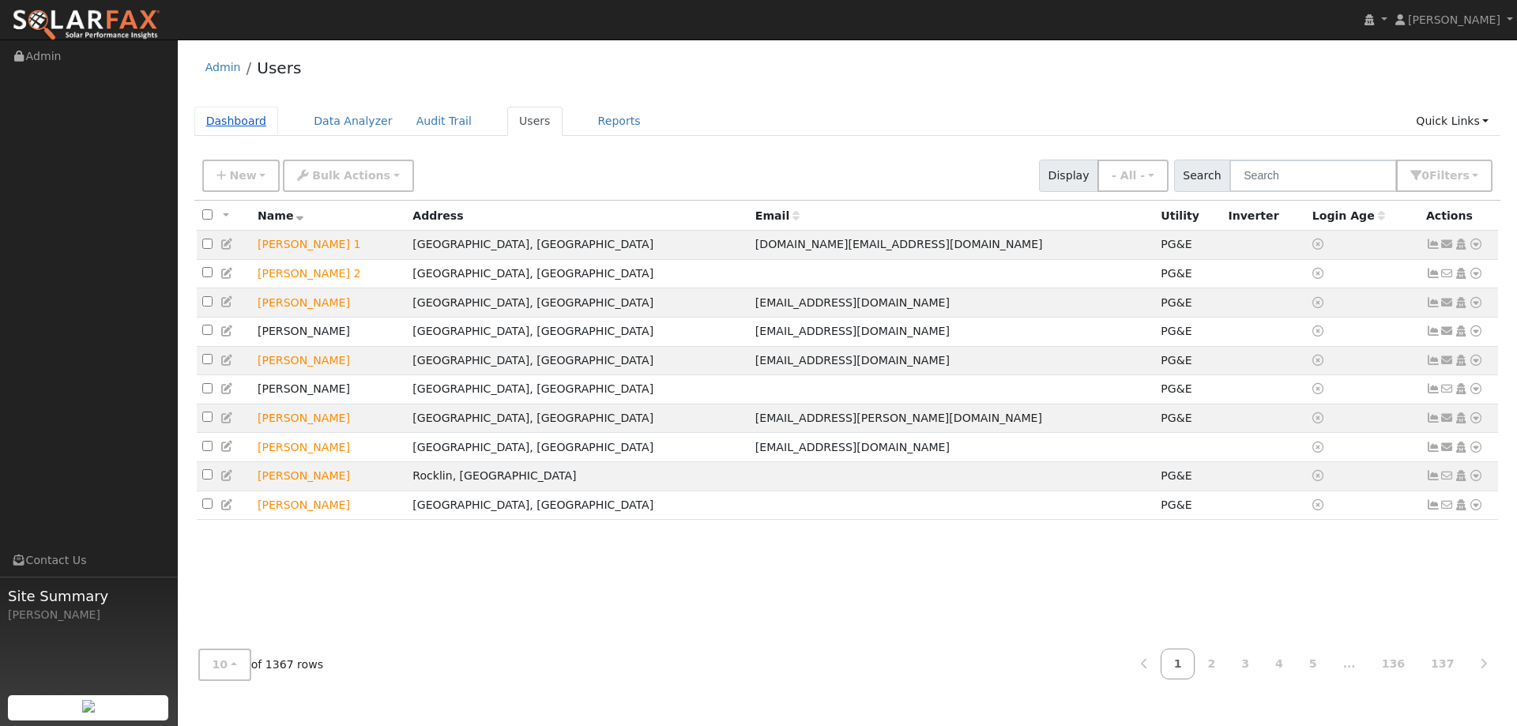
click at [244, 125] on link "Dashboard" at bounding box center [236, 121] width 85 height 29
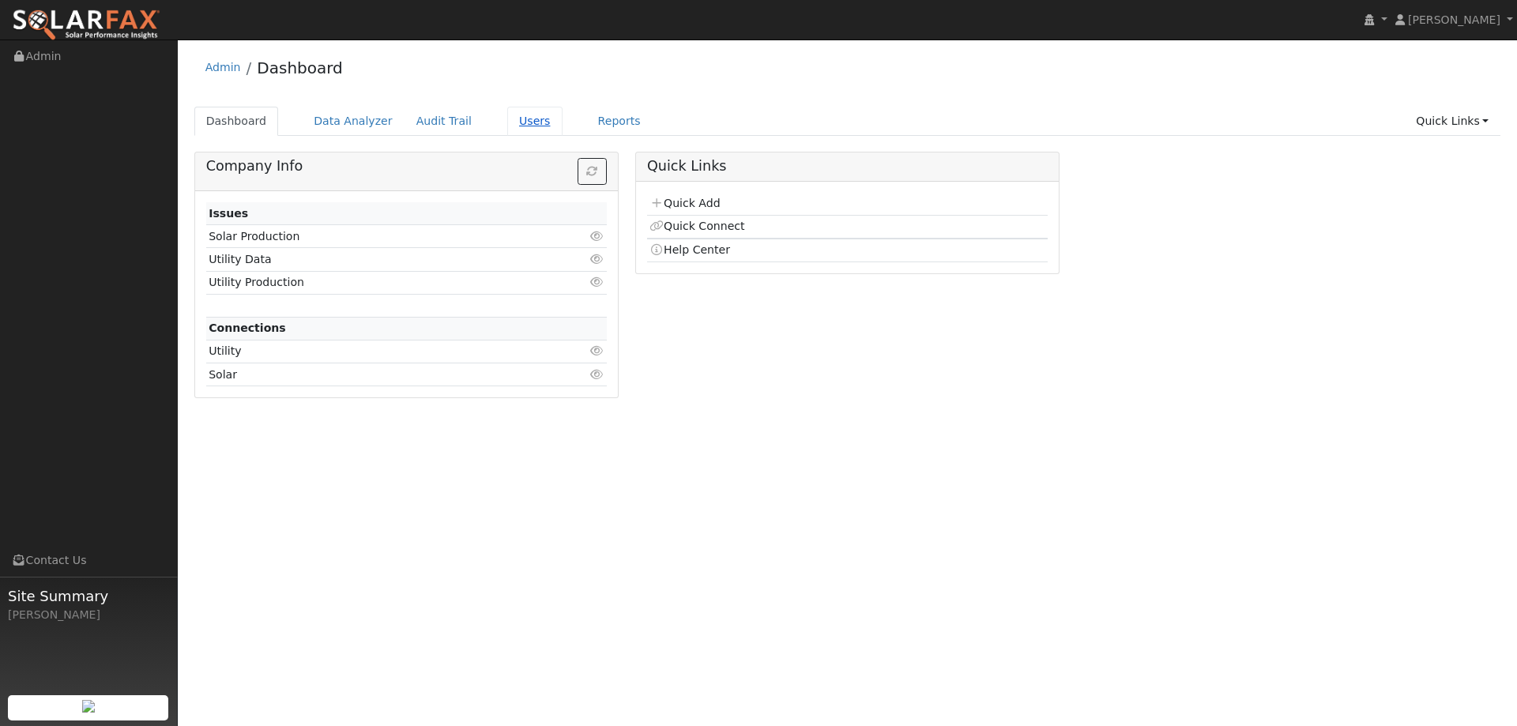
click at [511, 124] on link "Users" at bounding box center [534, 121] width 55 height 29
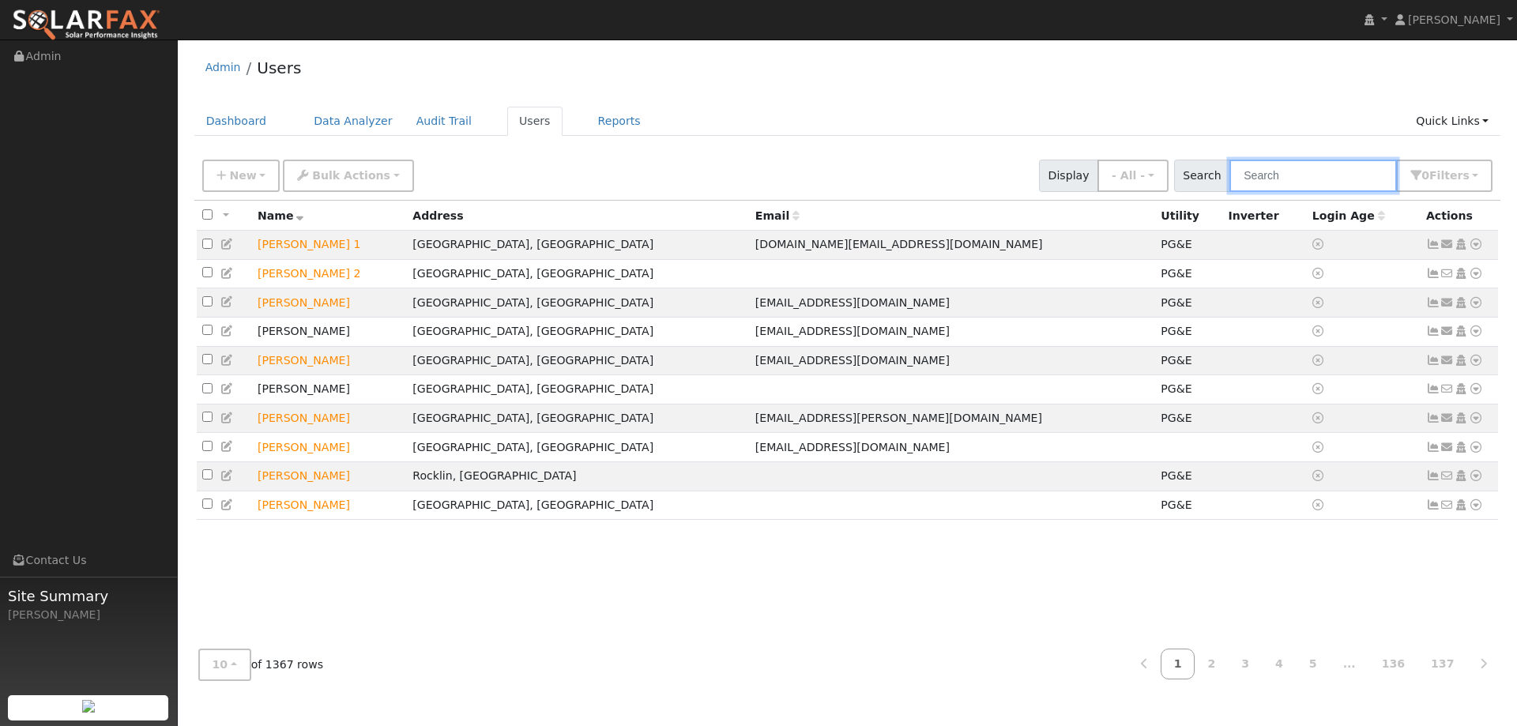
click at [1296, 173] on input "text" at bounding box center [1312, 176] width 167 height 32
click at [1283, 178] on input "text" at bounding box center [1312, 176] width 167 height 32
paste input "[PERSON_NAME]"
type input "[PERSON_NAME]"
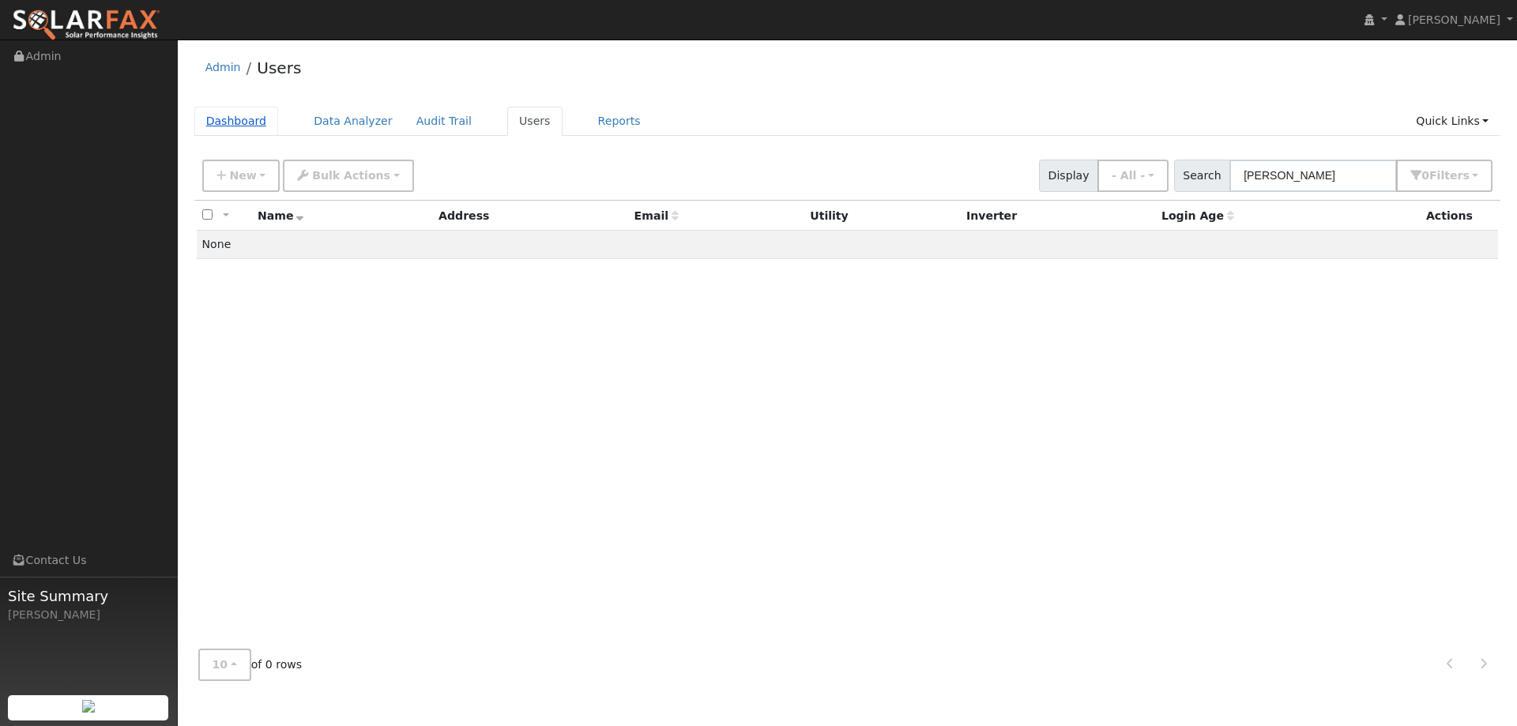
click at [254, 115] on link "Dashboard" at bounding box center [236, 121] width 85 height 29
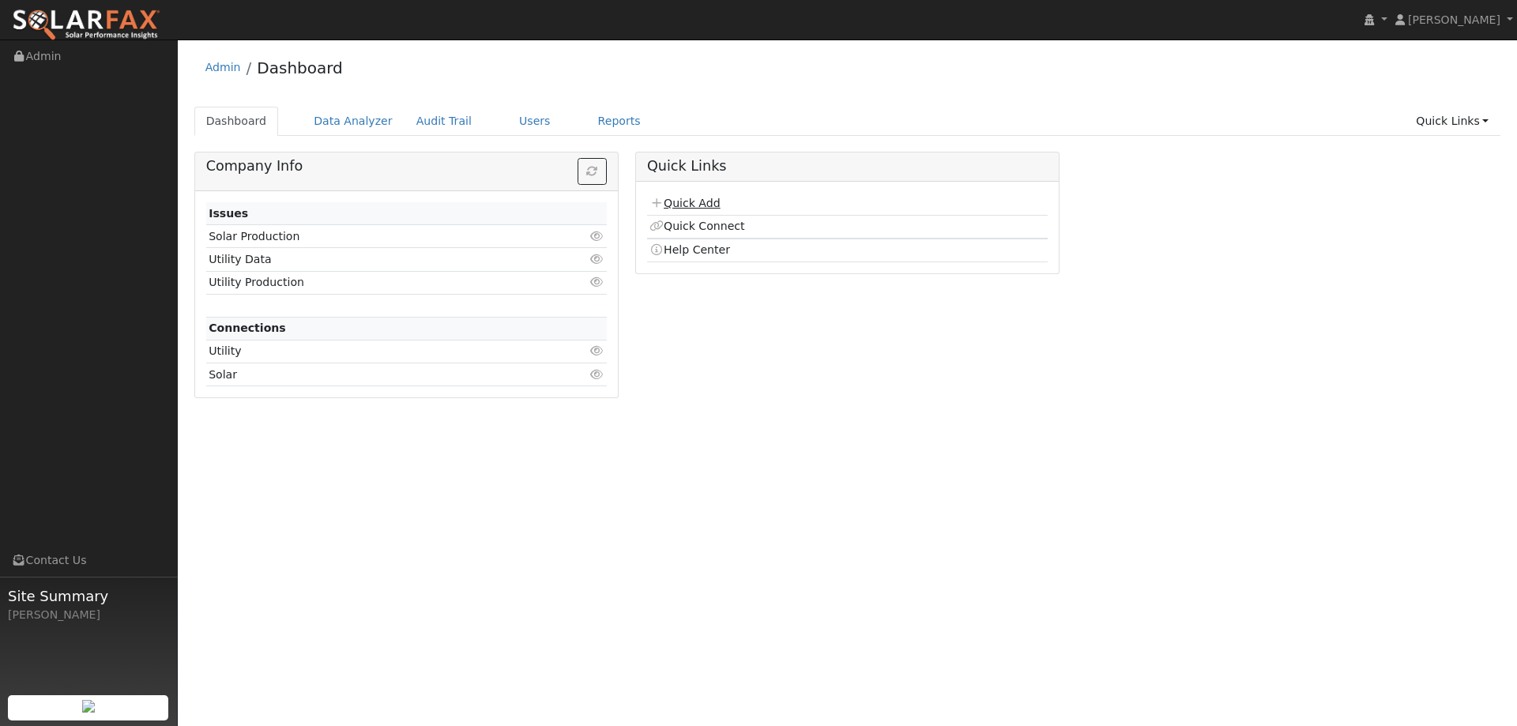
click at [682, 205] on link "Quick Add" at bounding box center [684, 203] width 70 height 13
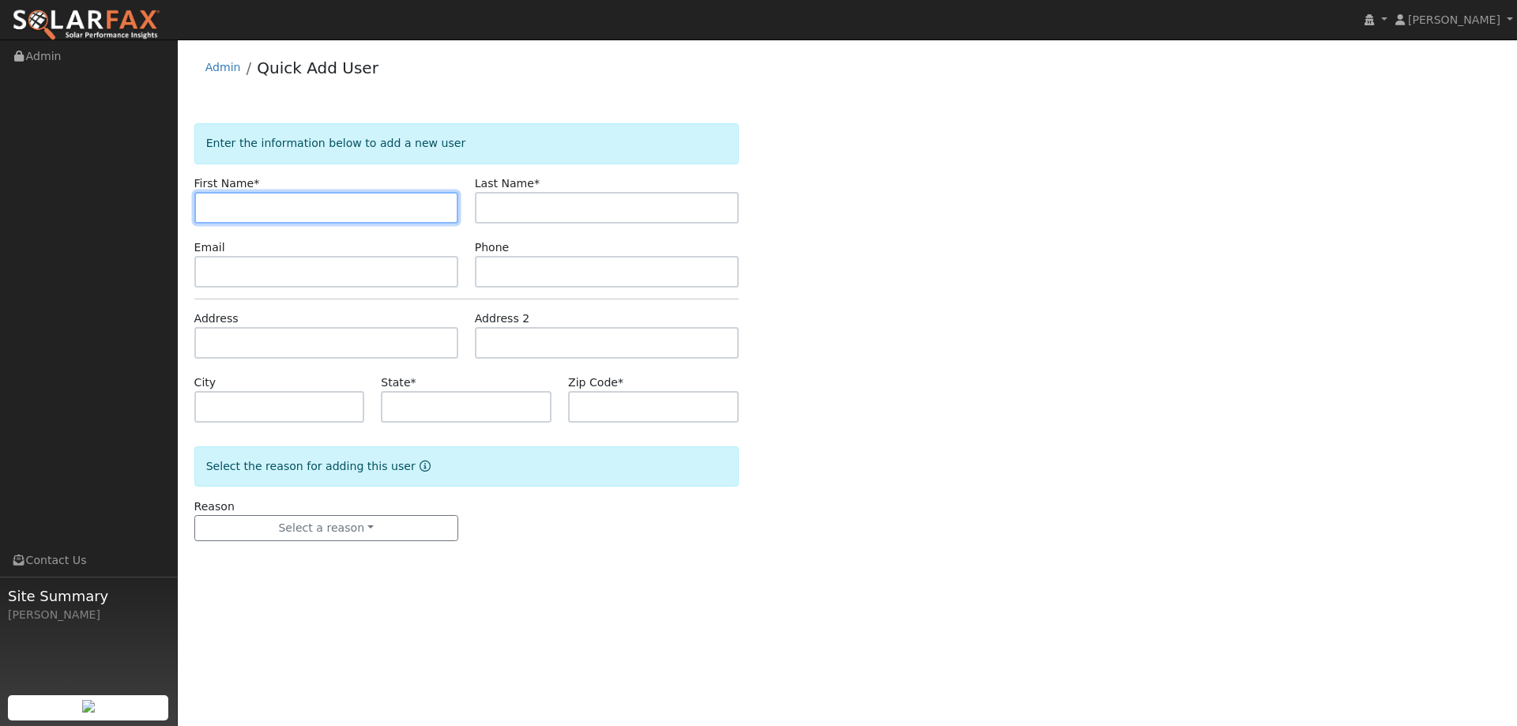
click at [228, 210] on input "text" at bounding box center [326, 208] width 264 height 32
paste input "[PERSON_NAME]"
click at [209, 211] on input "[PERSON_NAME]" at bounding box center [326, 208] width 264 height 32
type input "[PERSON_NAME]"
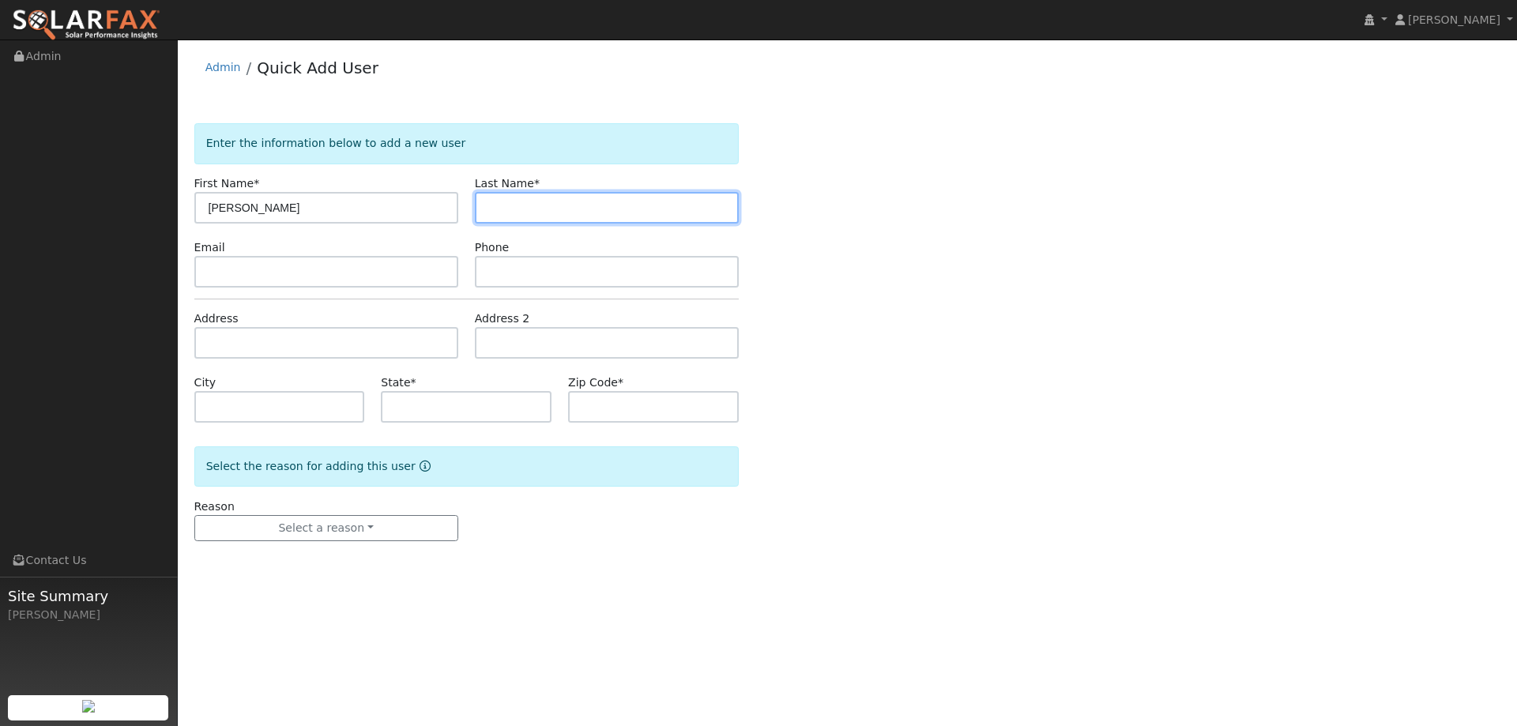
click at [626, 219] on input "text" at bounding box center [607, 208] width 264 height 32
click at [503, 216] on input "text" at bounding box center [607, 208] width 264 height 32
paste input "Tully"
click at [486, 205] on input "Tully" at bounding box center [607, 208] width 264 height 32
type input "Tully"
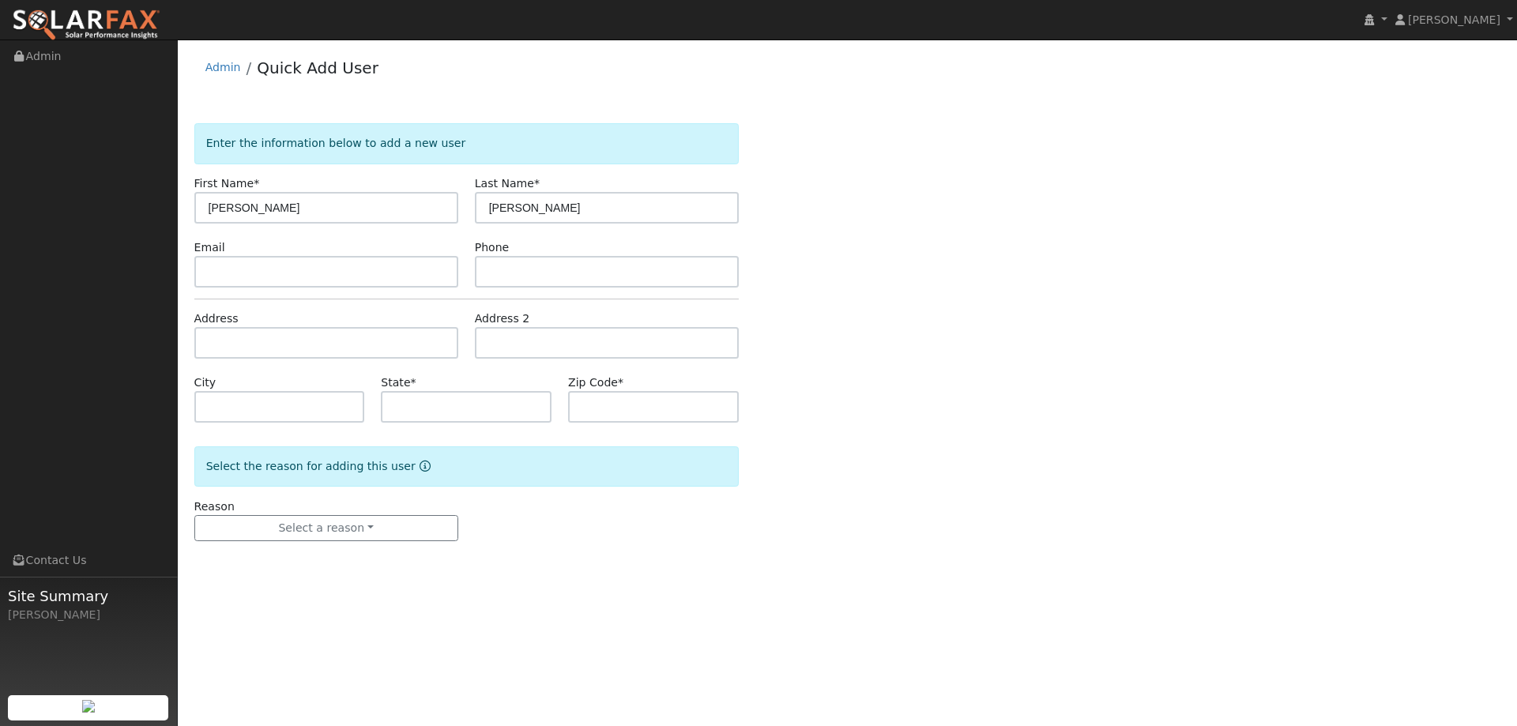
drag, startPoint x: 303, startPoint y: 297, endPoint x: 294, endPoint y: 295, distance: 9.8
click at [303, 296] on form "Enter the information below to add a new user First Name * Leslie Last Name * T…" at bounding box center [466, 347] width 544 height 449
click at [273, 276] on input "text" at bounding box center [326, 272] width 264 height 32
drag, startPoint x: 284, startPoint y: 228, endPoint x: 239, endPoint y: 280, distance: 68.3
click at [283, 230] on form "Enter the information below to add a new user First Name * Leslie Last Name * T…" at bounding box center [466, 347] width 544 height 449
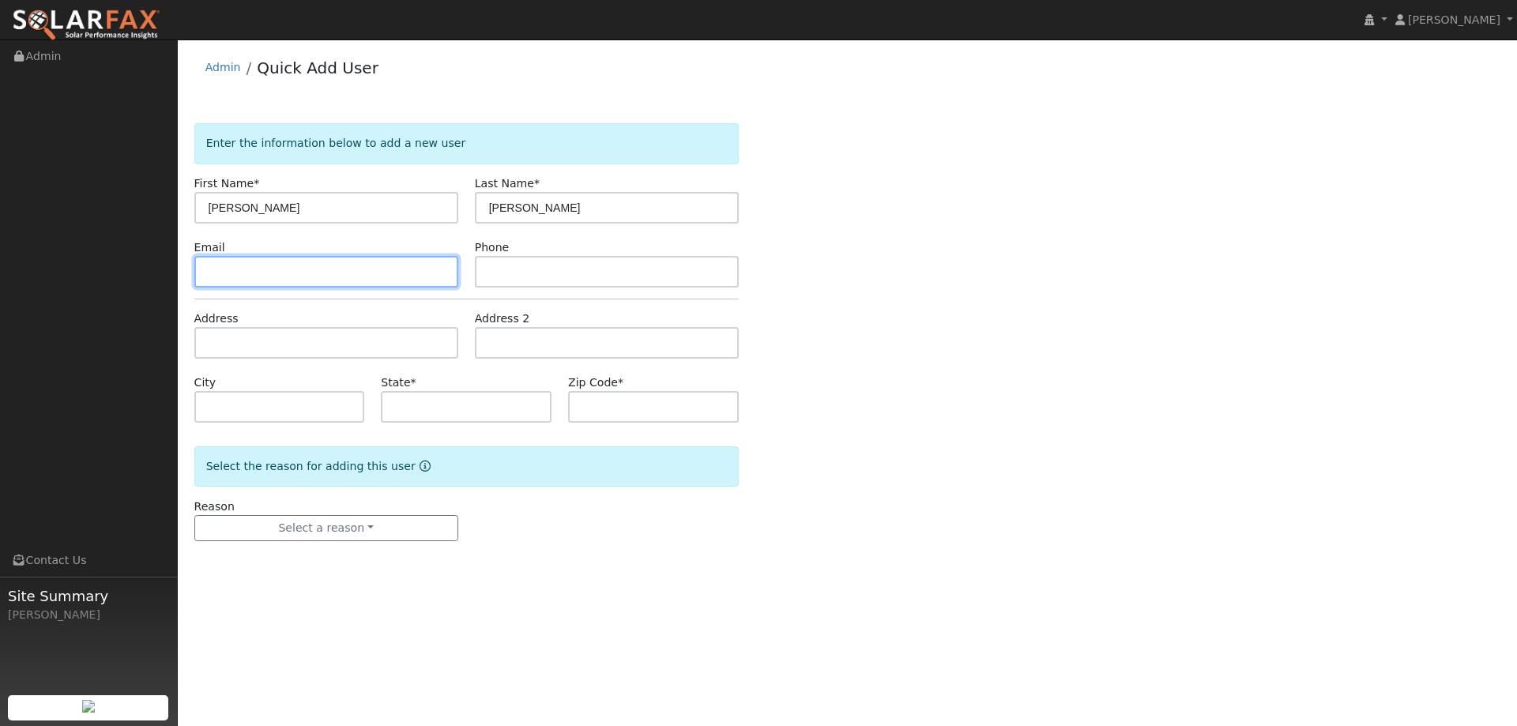
click at [234, 279] on input "text" at bounding box center [326, 272] width 264 height 32
paste input "leslierwoodhouse@gmail.com"
click at [209, 271] on input "leslierwoodhouse@gmail.com" at bounding box center [326, 272] width 264 height 32
type input "leslierwoodhouse@gmail.com"
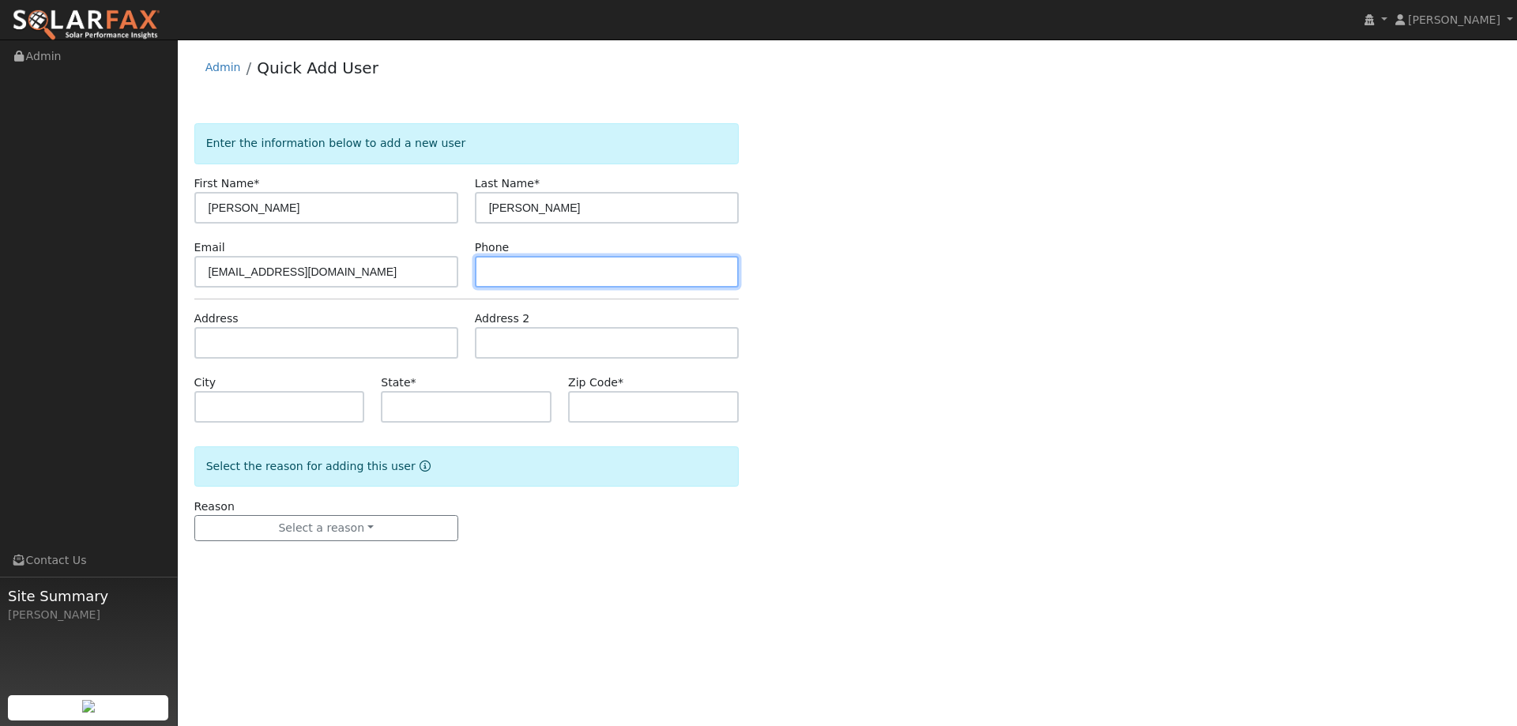
click at [551, 272] on input "text" at bounding box center [607, 272] width 264 height 32
drag, startPoint x: 495, startPoint y: 261, endPoint x: 506, endPoint y: 262, distance: 11.1
click at [497, 261] on input "text" at bounding box center [607, 272] width 264 height 32
paste input "(530) 219-8915"
click at [491, 272] on input "(530) 219-8915" at bounding box center [607, 272] width 264 height 32
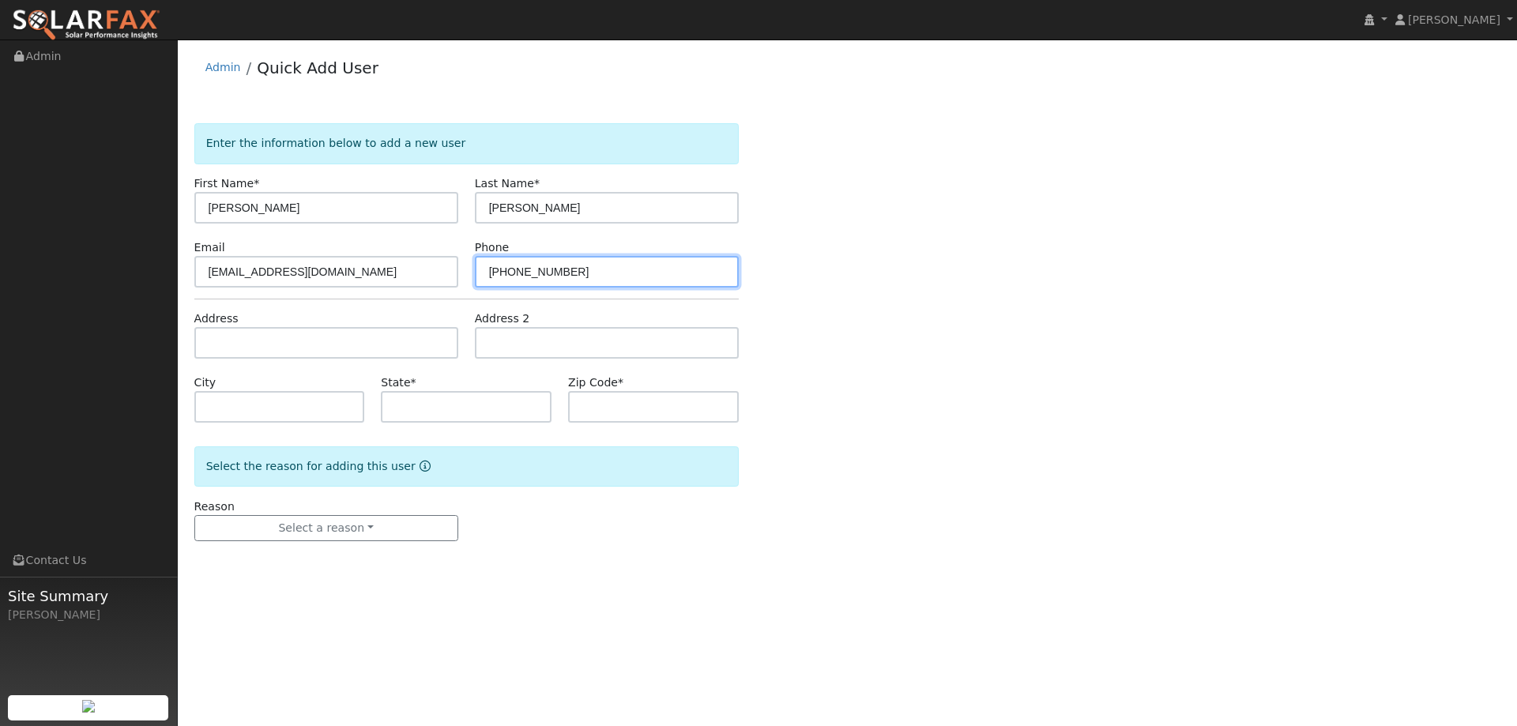
click at [489, 274] on input "(530) 219-8915" at bounding box center [607, 272] width 264 height 32
type input "(530) 219-8915"
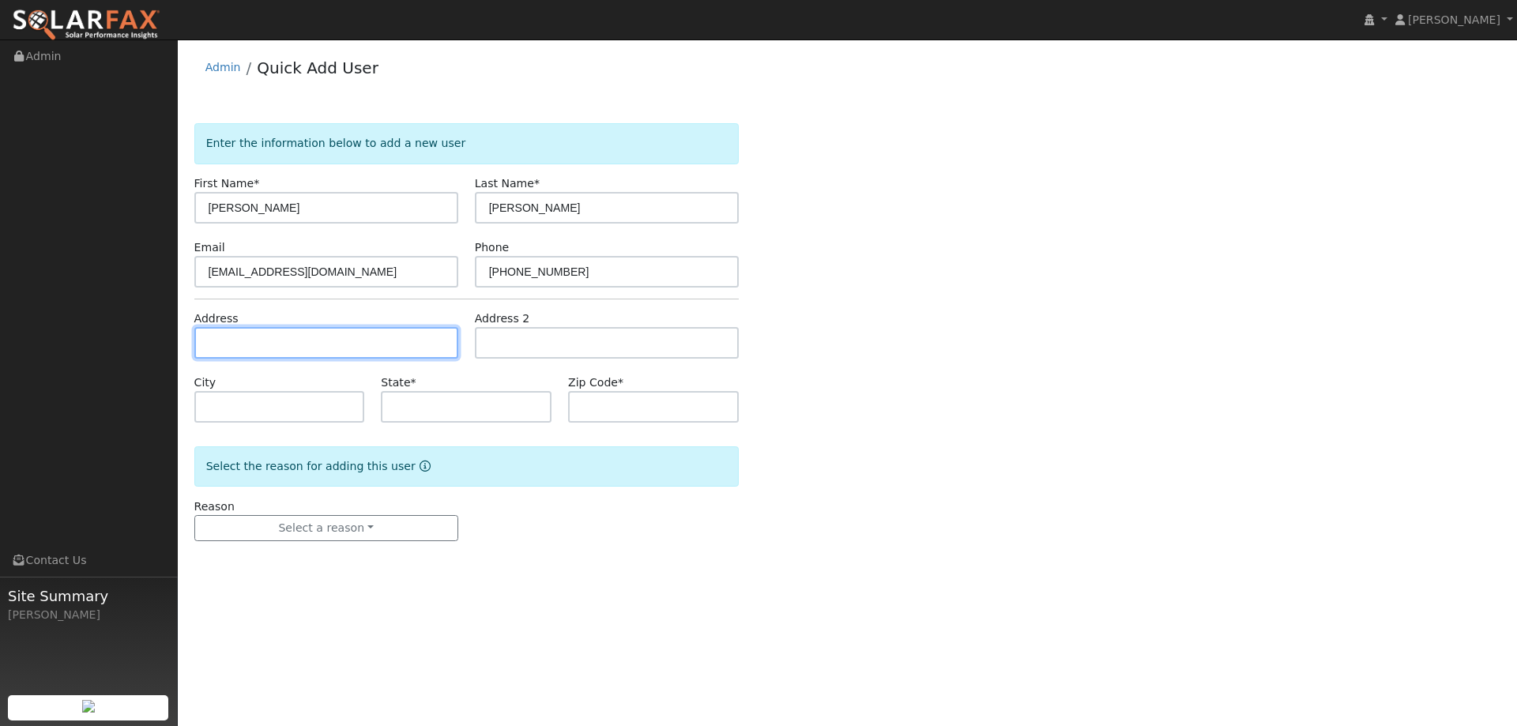
click at [321, 355] on input "text" at bounding box center [326, 343] width 264 height 32
click at [265, 339] on input "text" at bounding box center [326, 343] width 264 height 32
paste input "12683 Honeydew Ln"
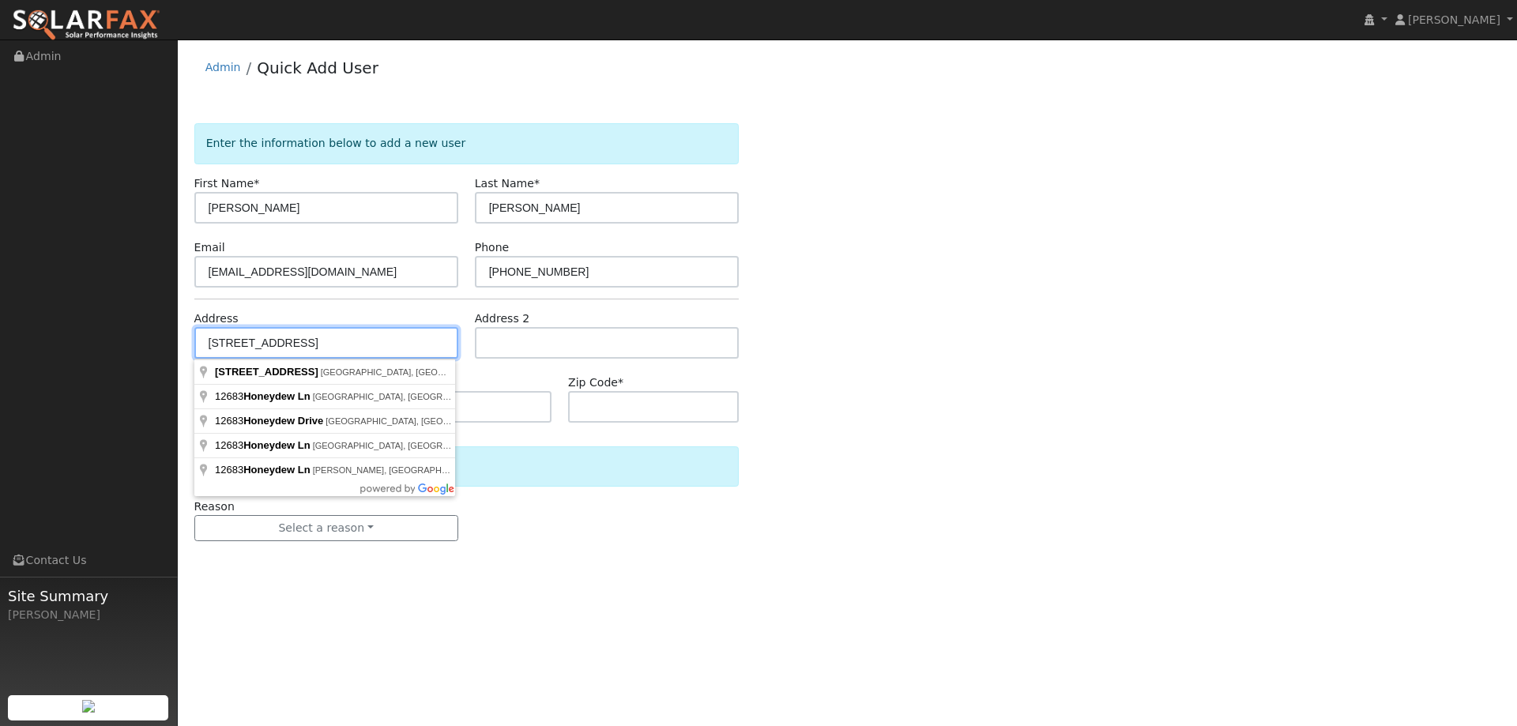
type input "12683 Honeydew Lane"
type input "Grass Valley"
type input "CA"
type input "95945"
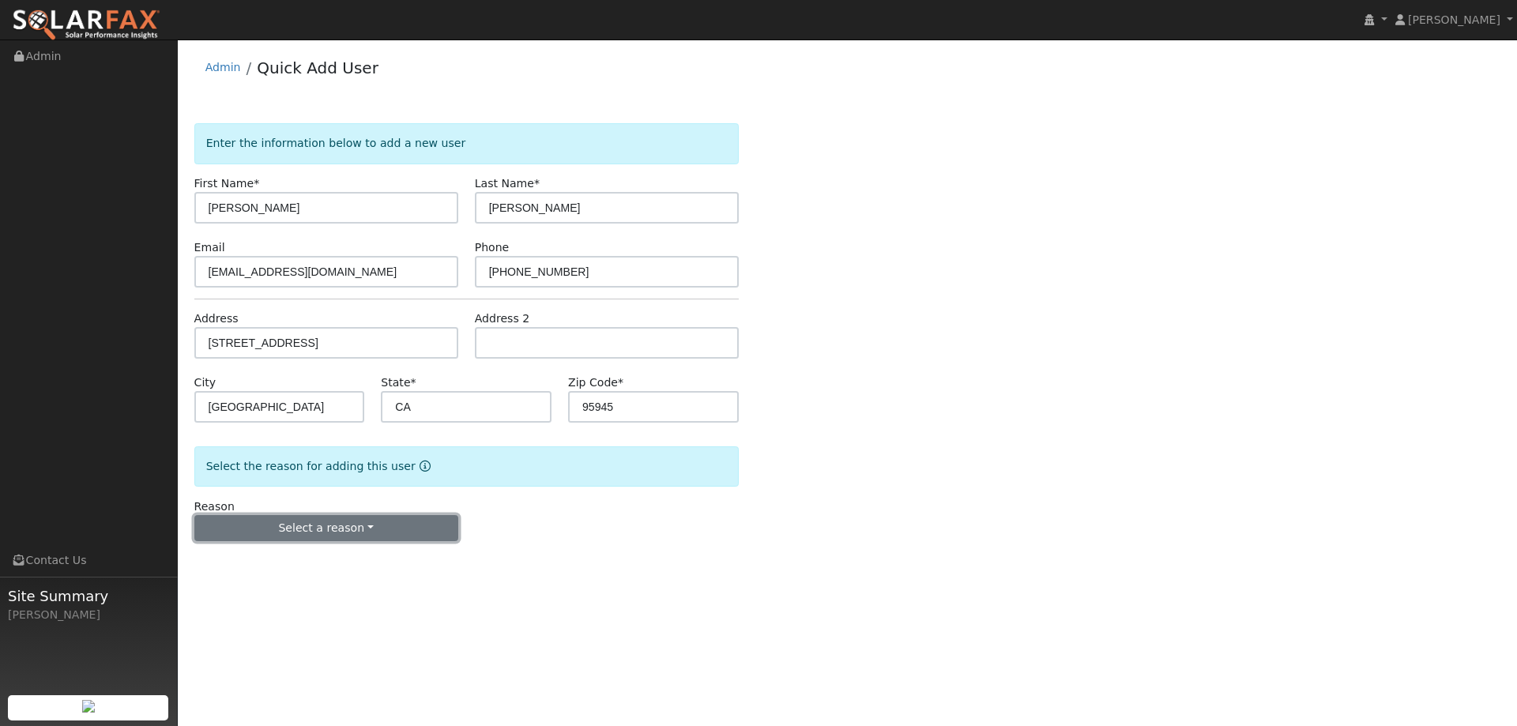
click at [338, 520] on button "Select a reason" at bounding box center [326, 528] width 264 height 27
click at [292, 562] on link "New lead" at bounding box center [282, 561] width 175 height 22
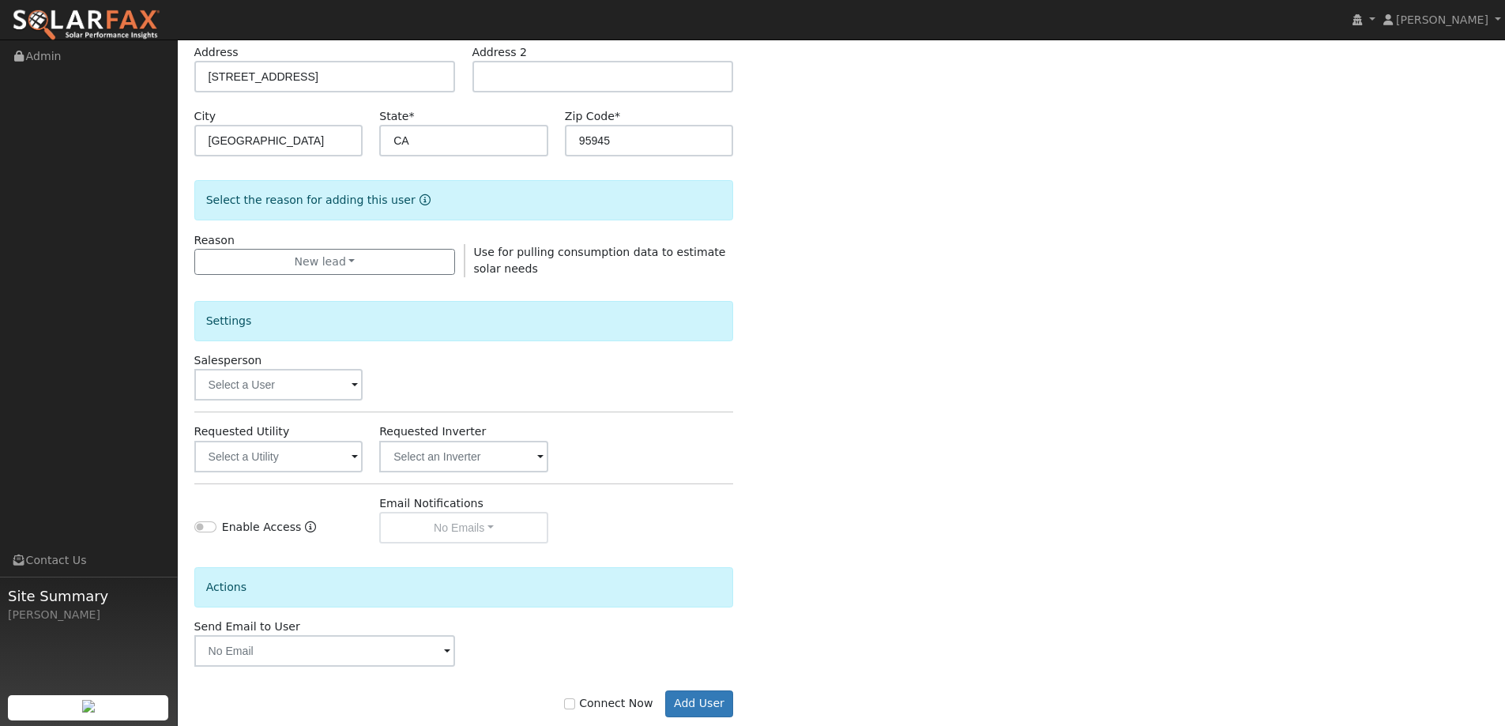
scroll to position [297, 0]
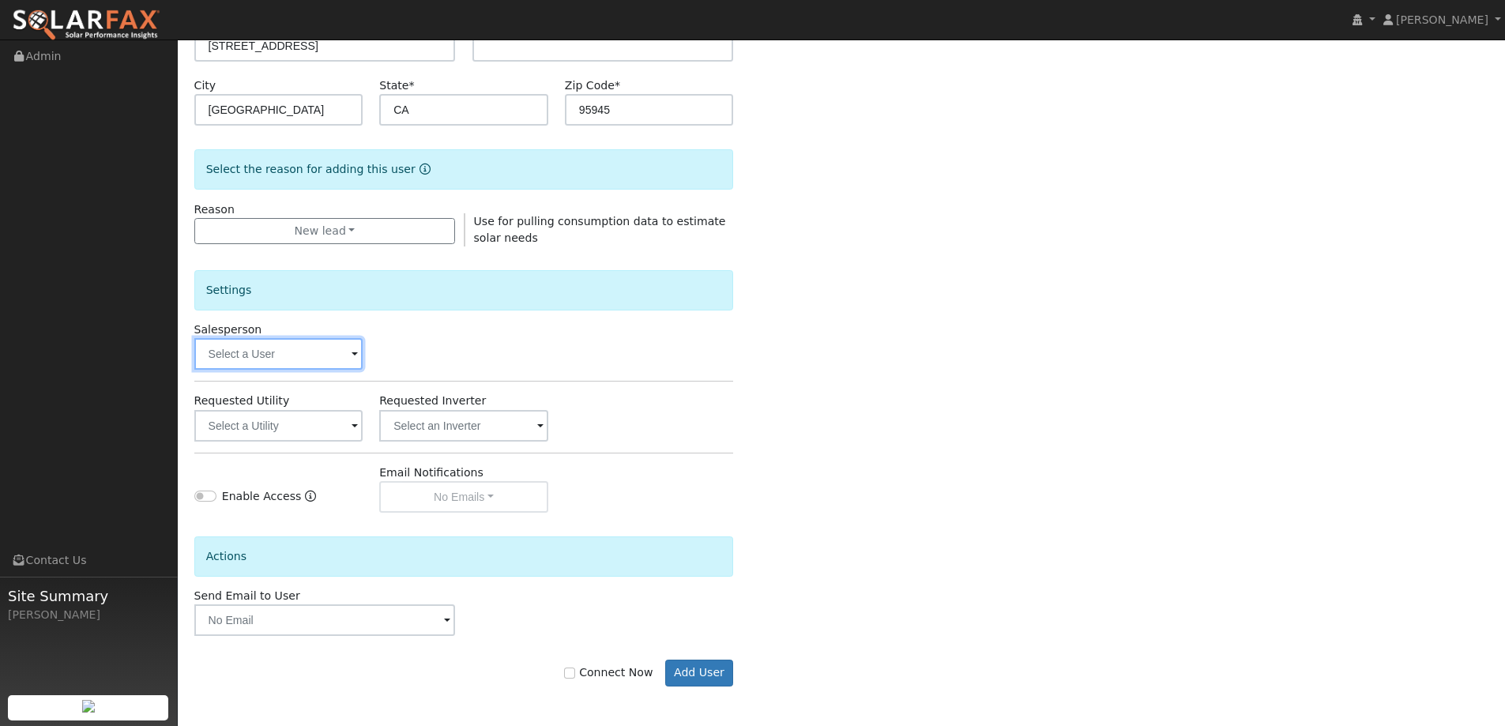
click at [336, 366] on input "text" at bounding box center [278, 354] width 169 height 32
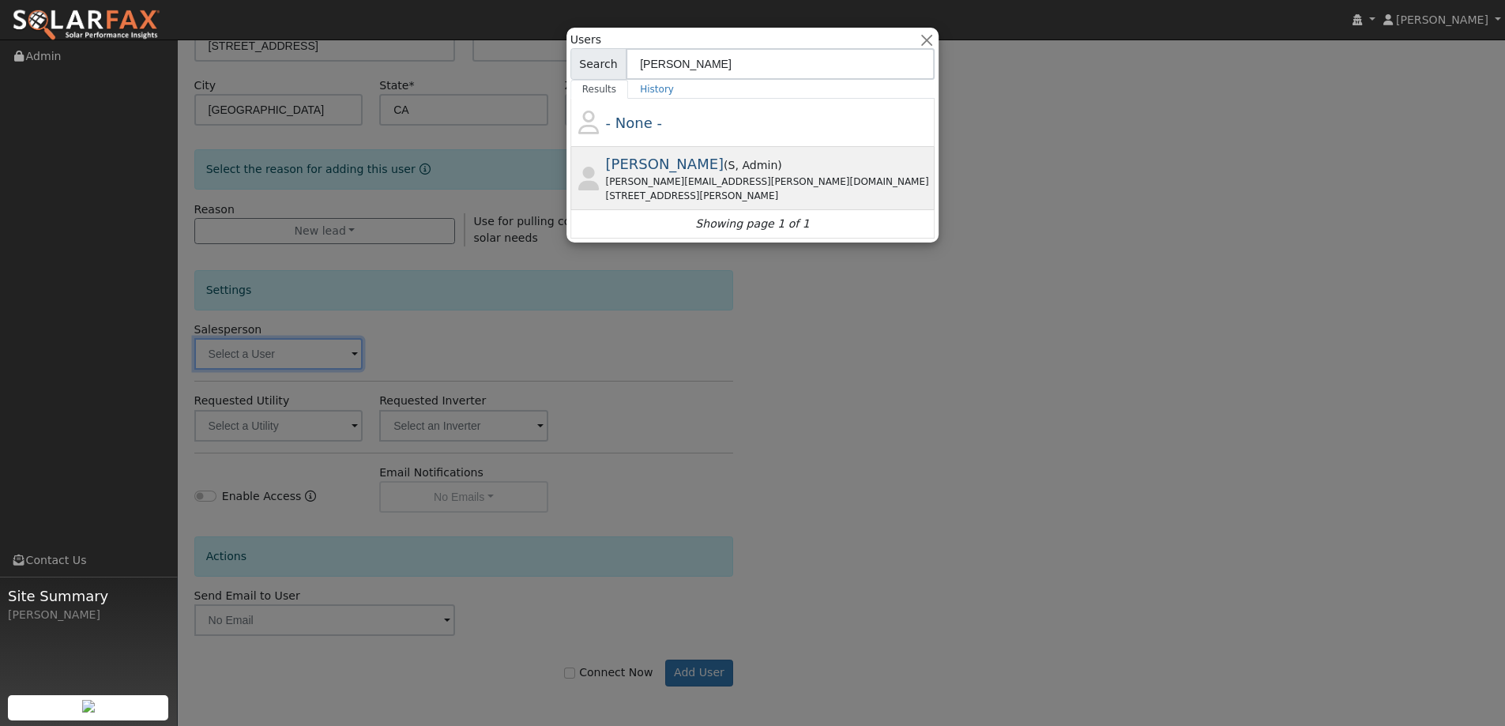
type input "tim"
click at [783, 164] on div "Tim Tedder ( S , Admin ) tim.tedder@ambrosesolar.com 2835 Allan Ave, West Sacra…" at bounding box center [769, 178] width 326 height 50
type input "Tim Tedder"
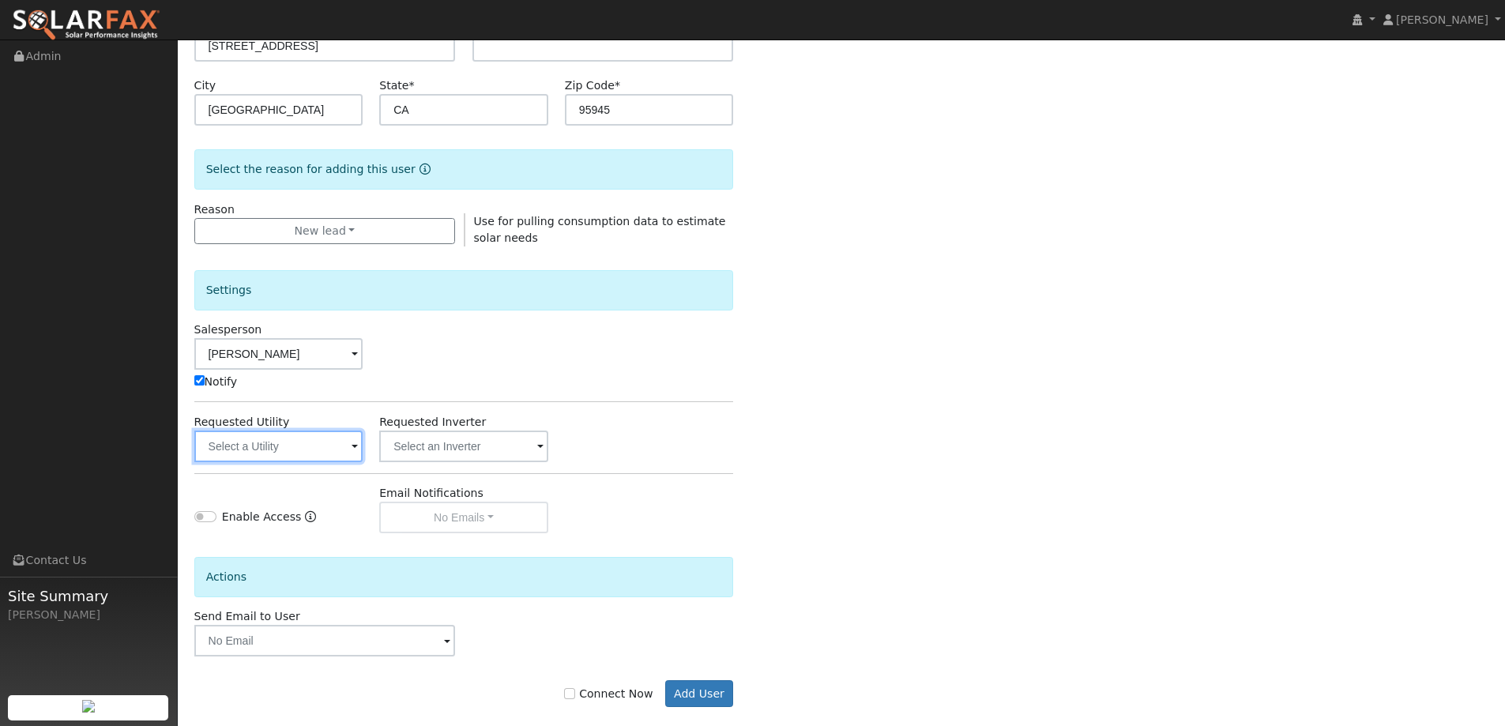
click at [321, 435] on input "text" at bounding box center [278, 446] width 169 height 32
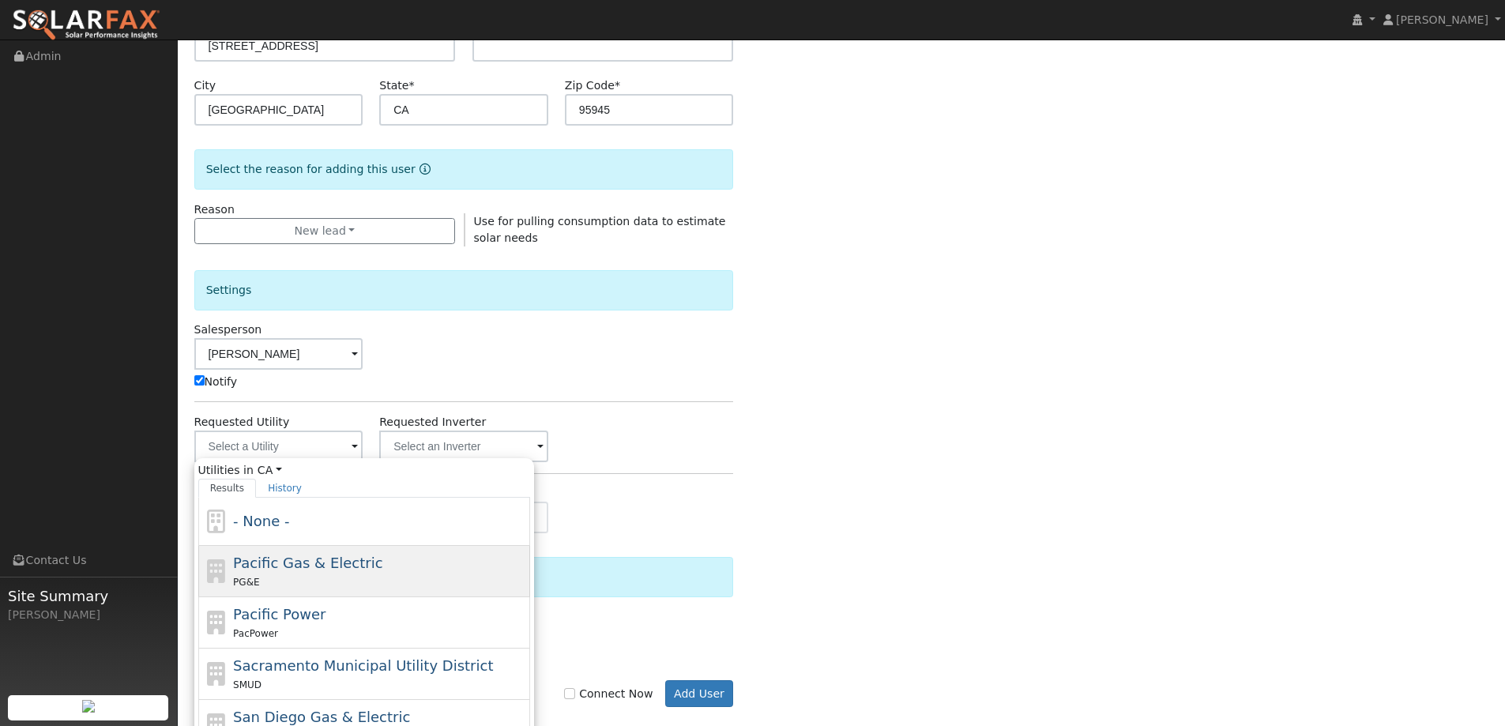
click at [388, 570] on div "Pacific Gas & Electric PG&E" at bounding box center [379, 571] width 293 height 38
type input "Pacific Gas & Electric"
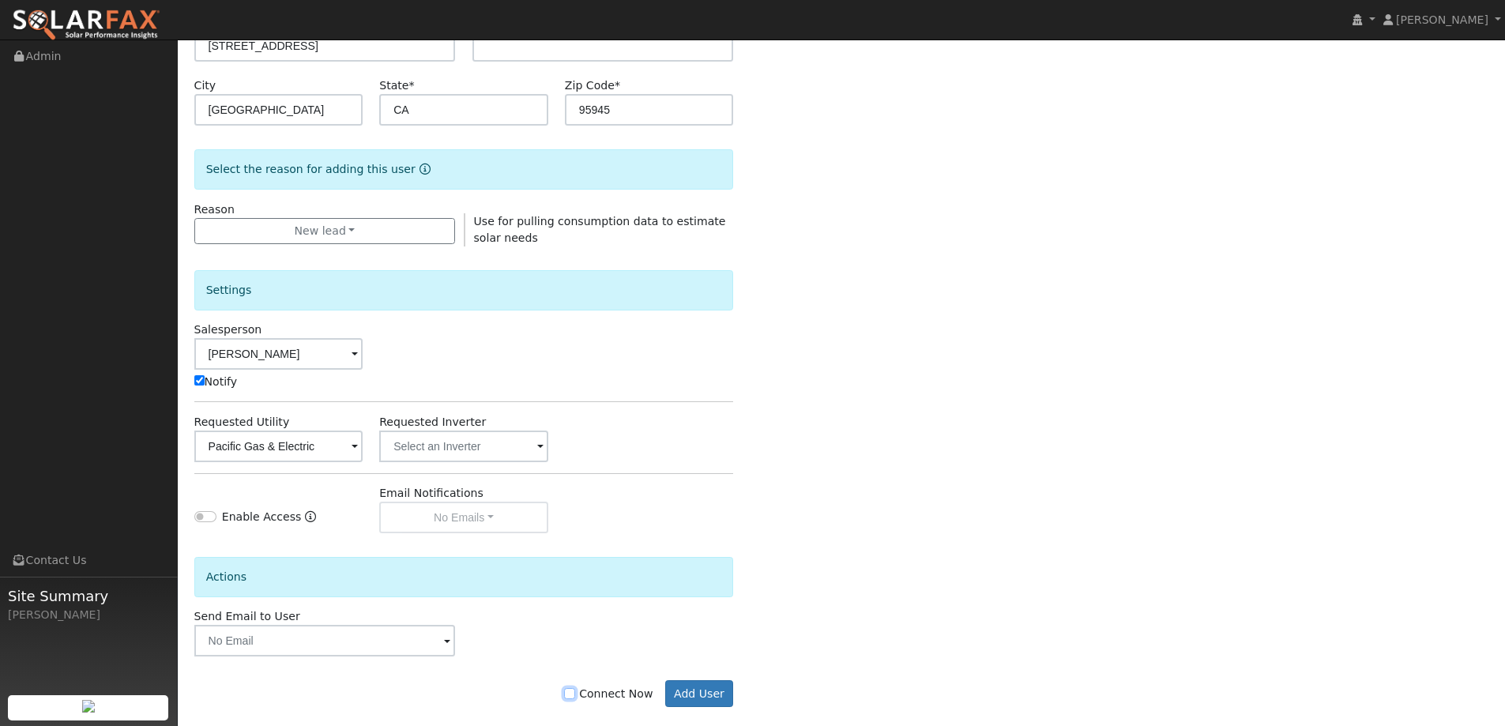
click at [575, 694] on input "Connect Now" at bounding box center [569, 693] width 11 height 11
checkbox input "true"
click at [713, 690] on button "Add User" at bounding box center [699, 693] width 69 height 27
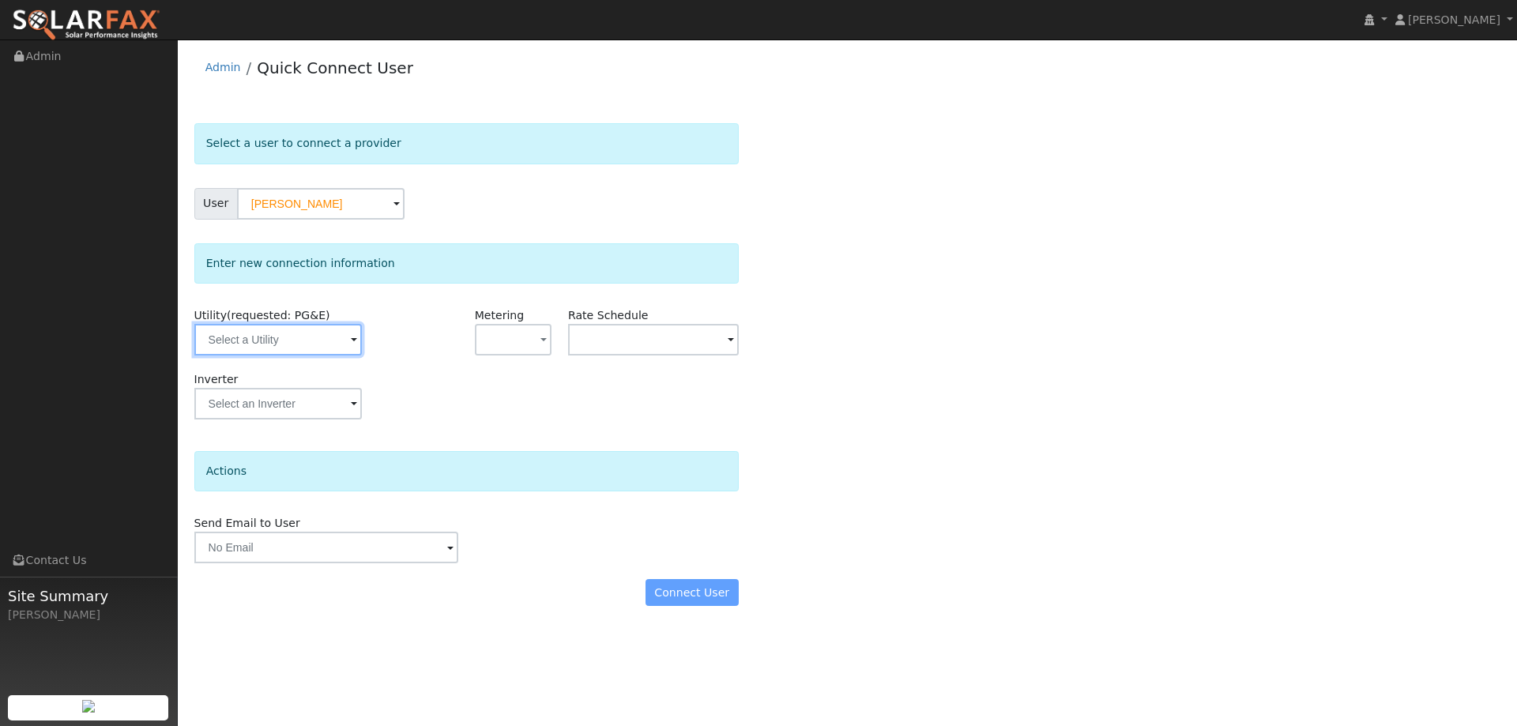
click at [301, 334] on input "text" at bounding box center [277, 340] width 167 height 32
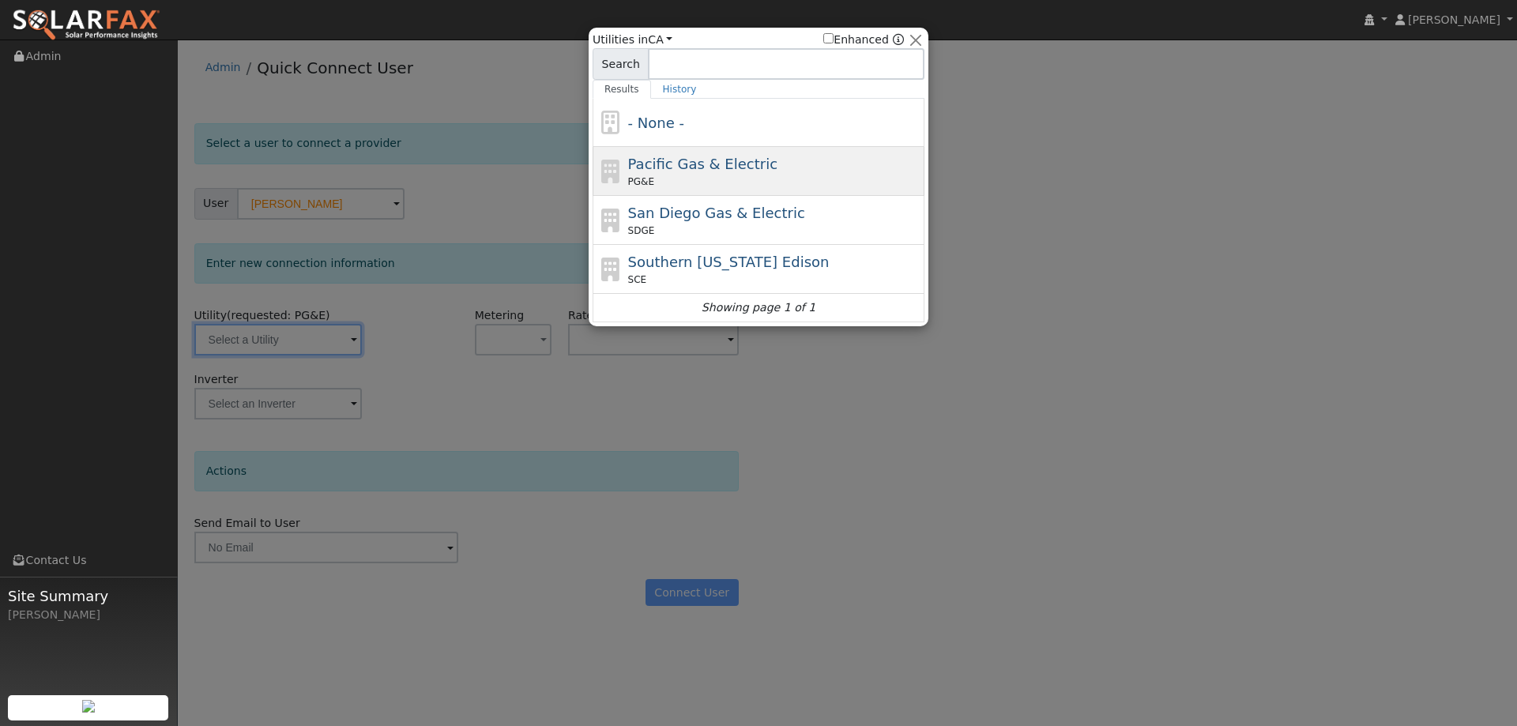
click at [700, 164] on span "Pacific Gas & Electric" at bounding box center [702, 164] width 149 height 17
type input "PG&E"
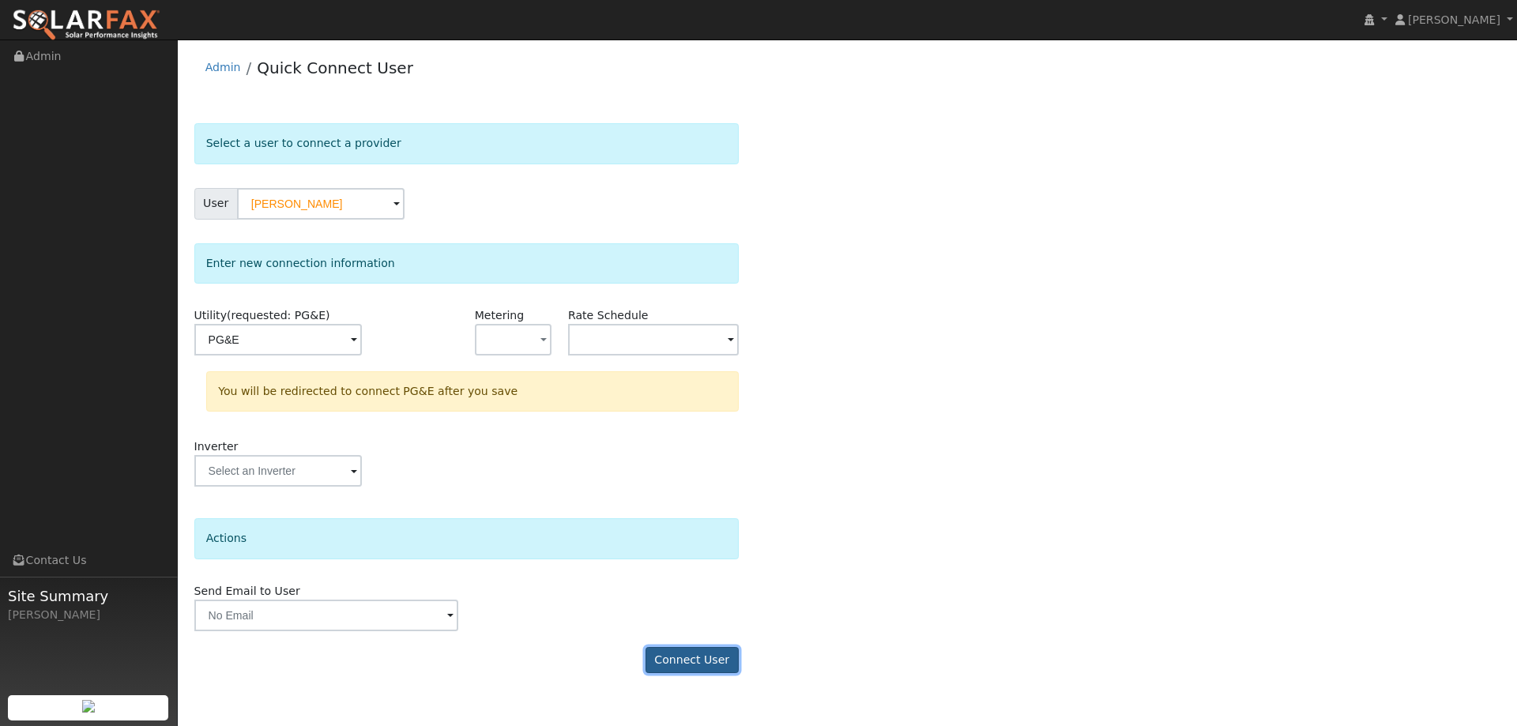
click at [693, 663] on button "Connect User" at bounding box center [691, 660] width 93 height 27
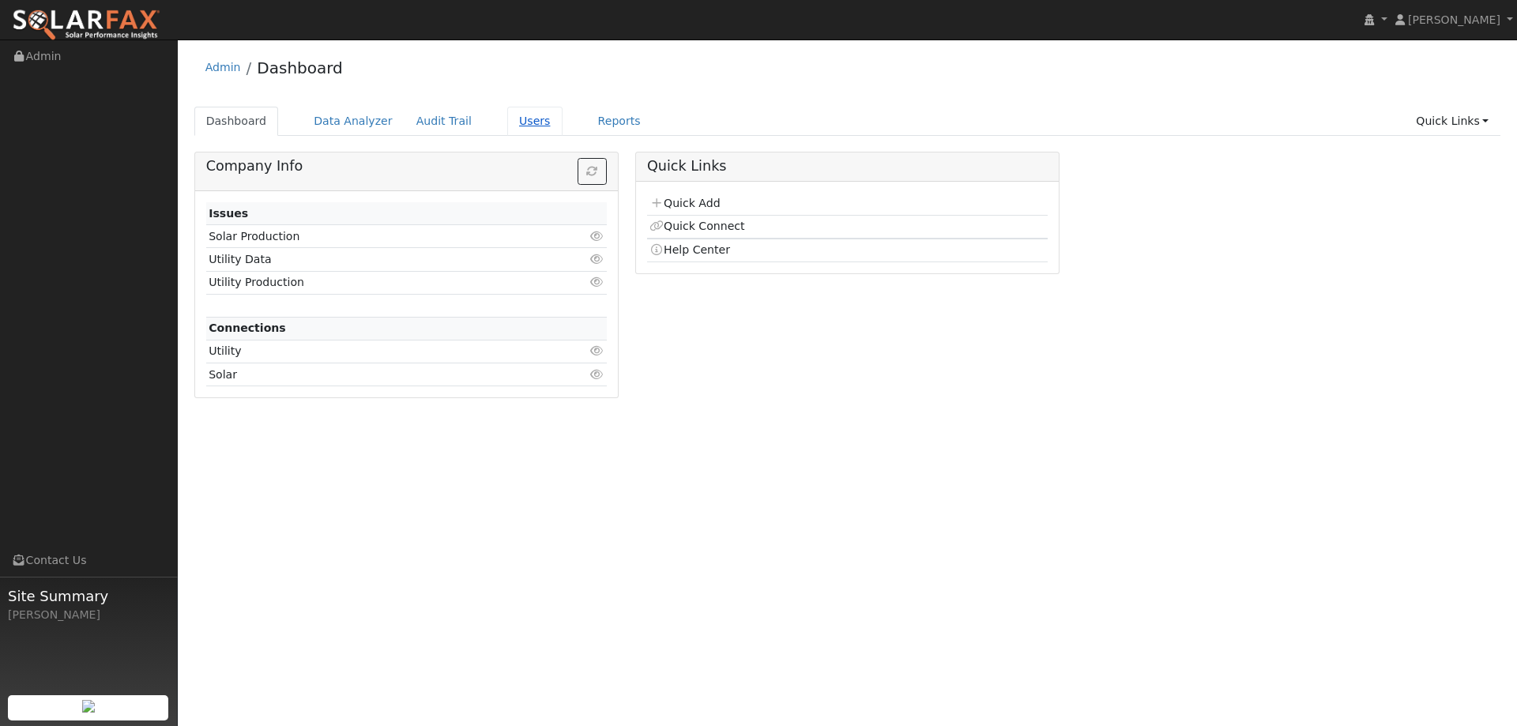
click at [511, 124] on link "Users" at bounding box center [534, 121] width 55 height 29
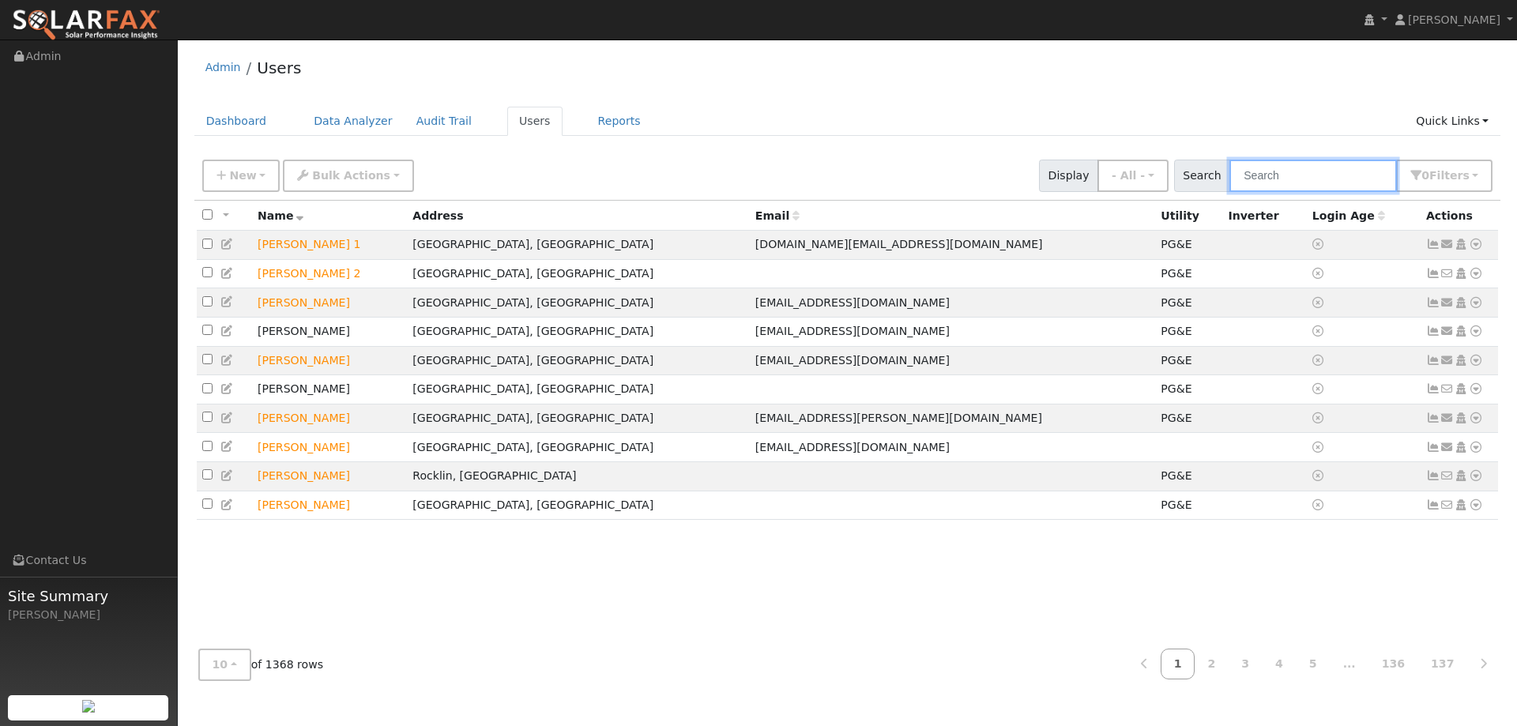
click at [1265, 176] on input "text" at bounding box center [1312, 176] width 167 height 32
paste input "[PERSON_NAME]"
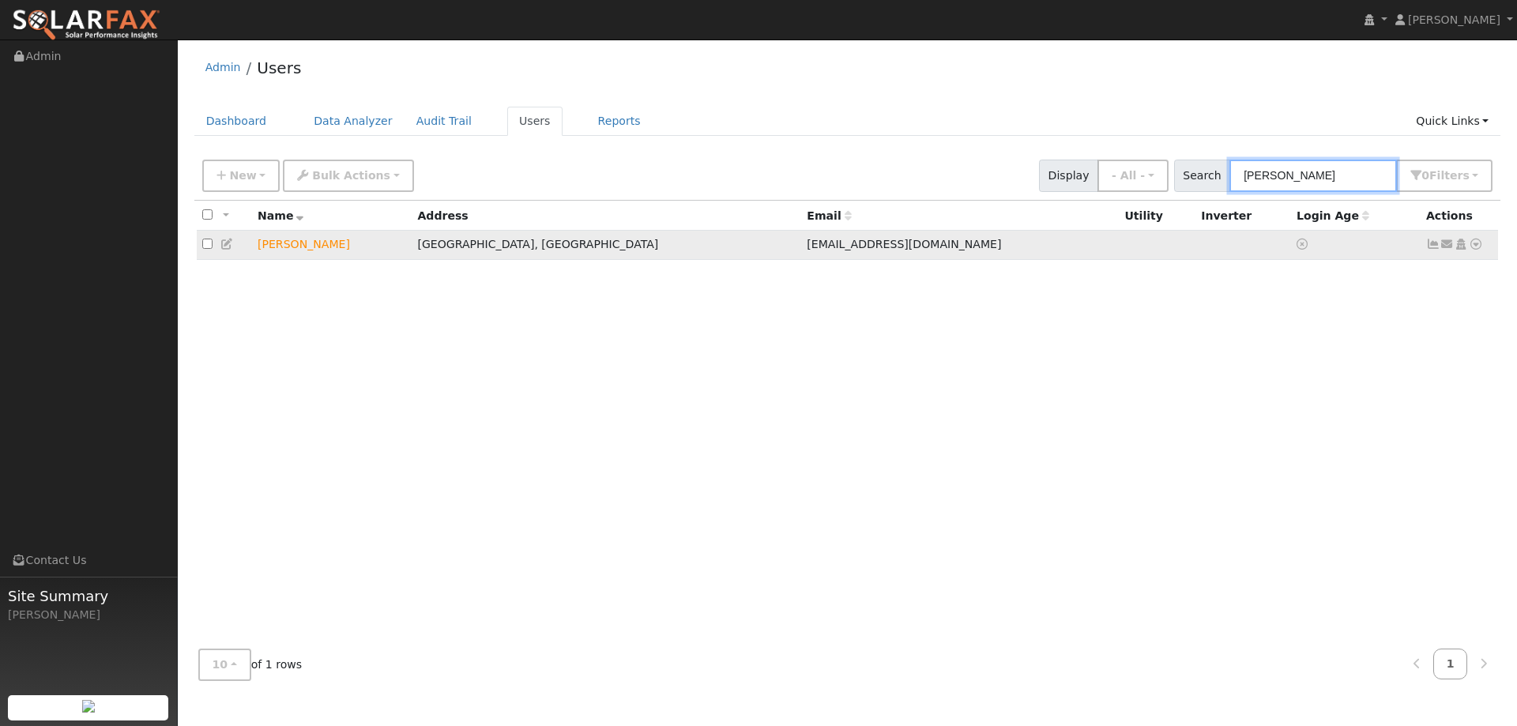
type input "[PERSON_NAME]"
click at [1480, 246] on icon at bounding box center [1475, 244] width 14 height 11
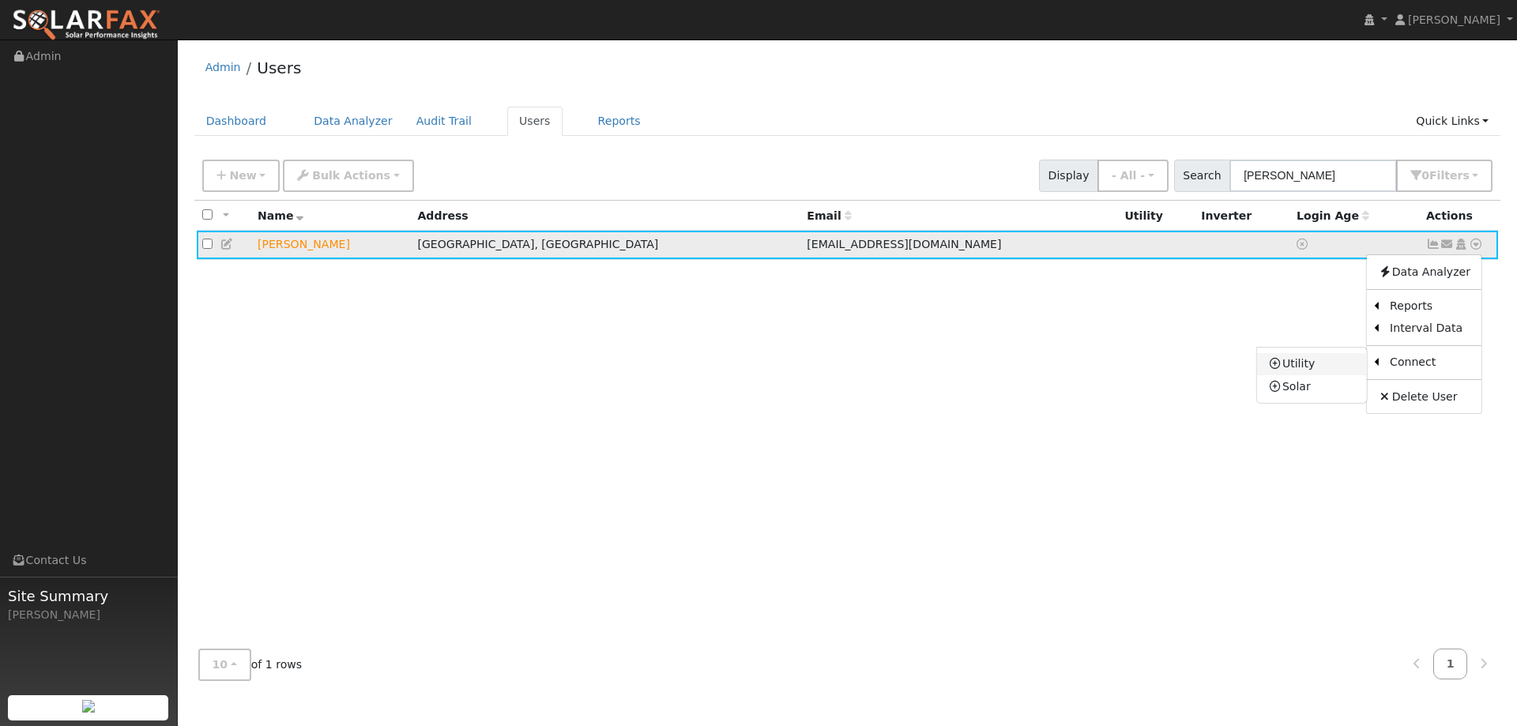
click at [1340, 366] on link "Utility" at bounding box center [1312, 364] width 110 height 22
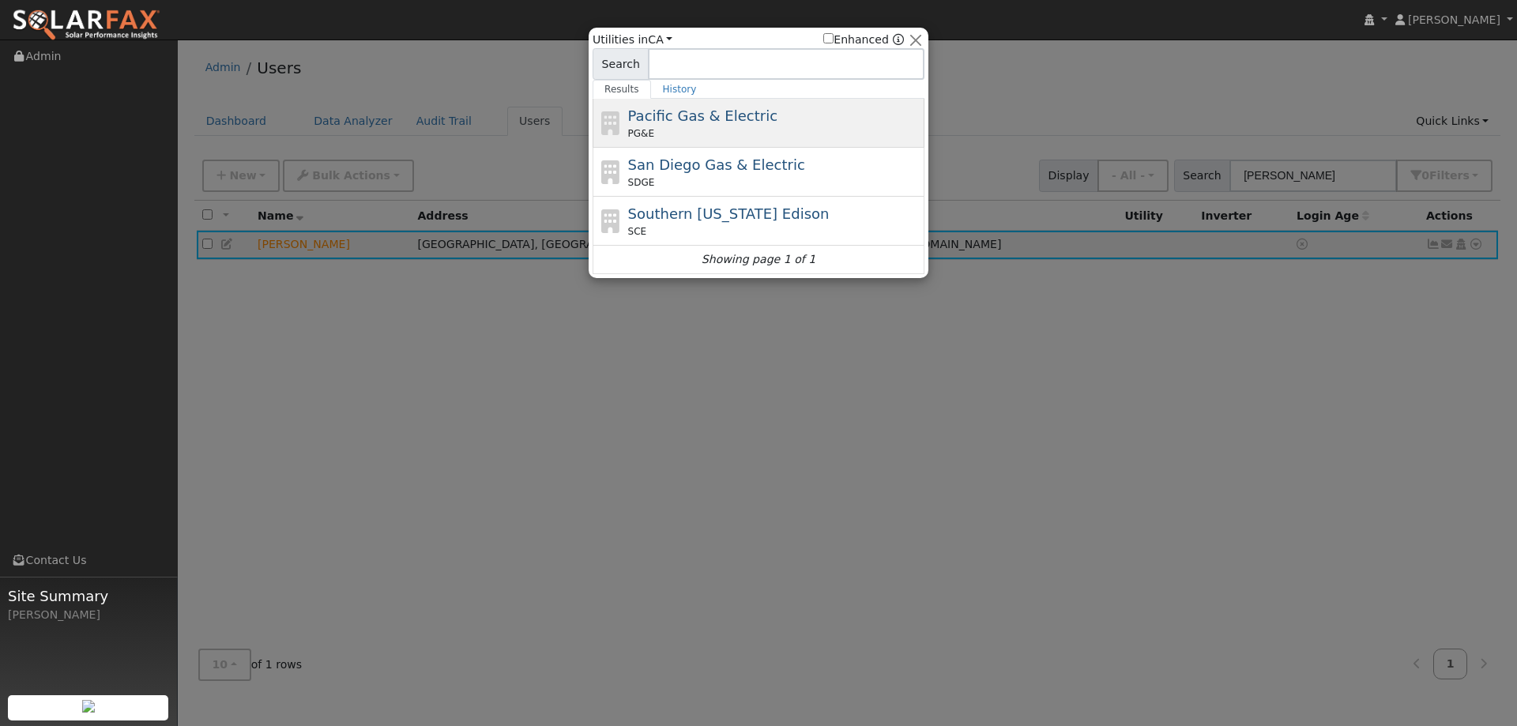
click at [722, 124] on span "Pacific Gas & Electric" at bounding box center [702, 115] width 149 height 17
